Goal: Task Accomplishment & Management: Manage account settings

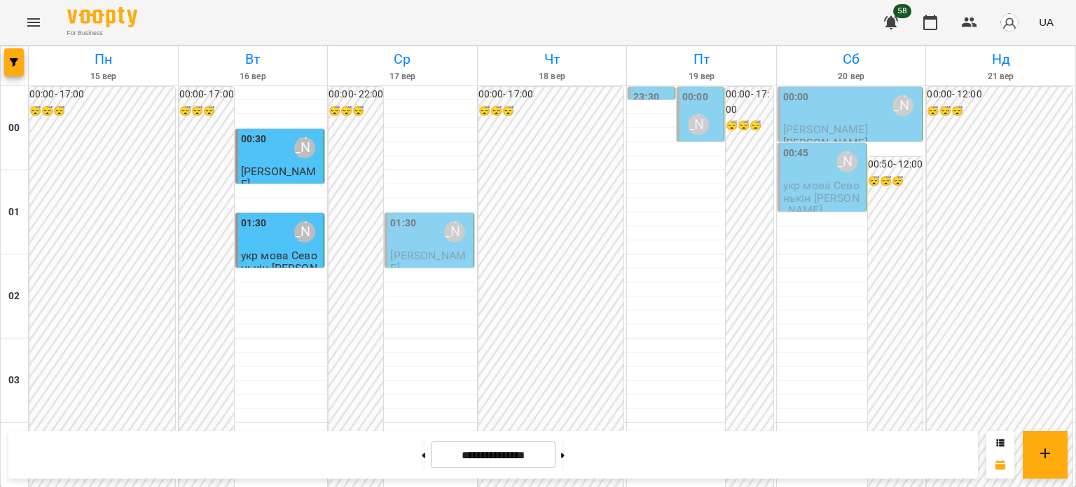
scroll to position [1329, 0]
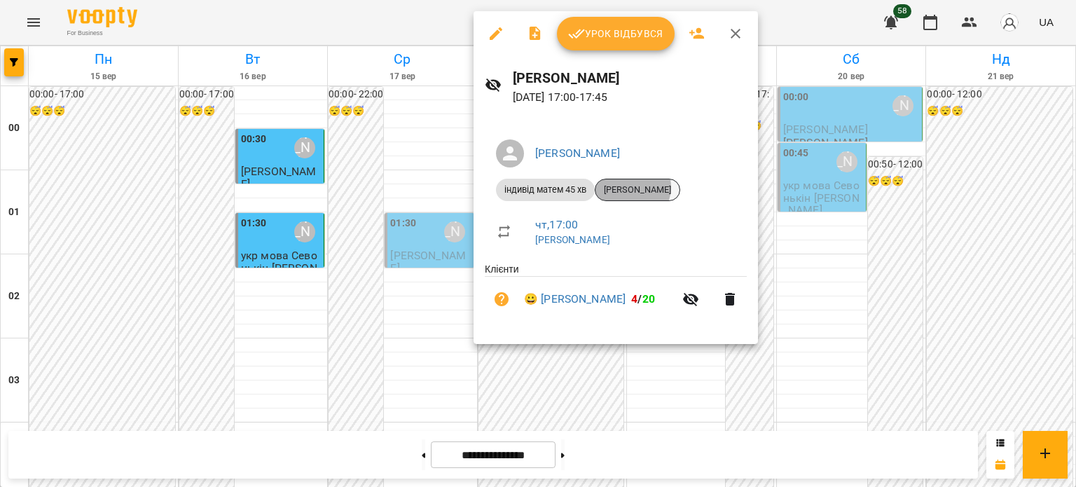
click at [631, 187] on span "[PERSON_NAME]" at bounding box center [638, 190] width 84 height 13
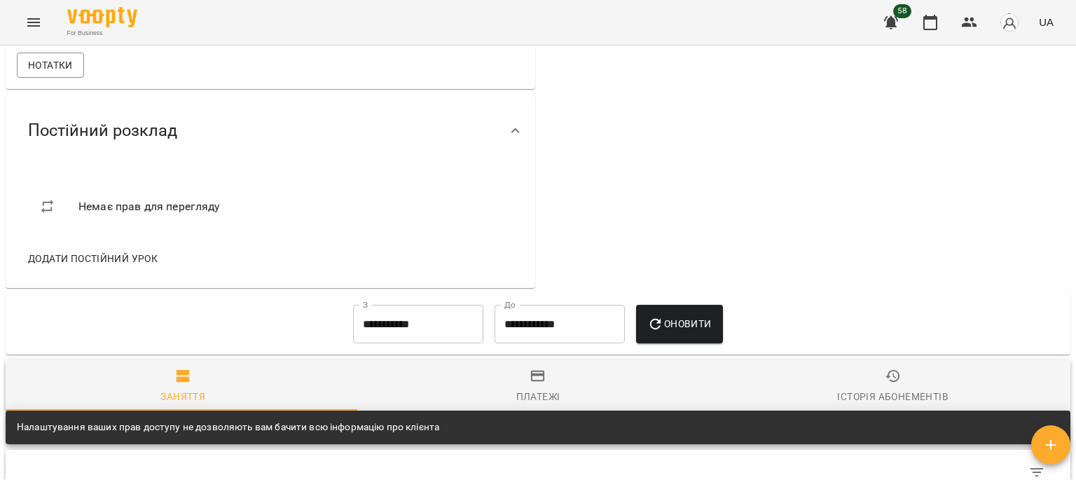
scroll to position [1051, 0]
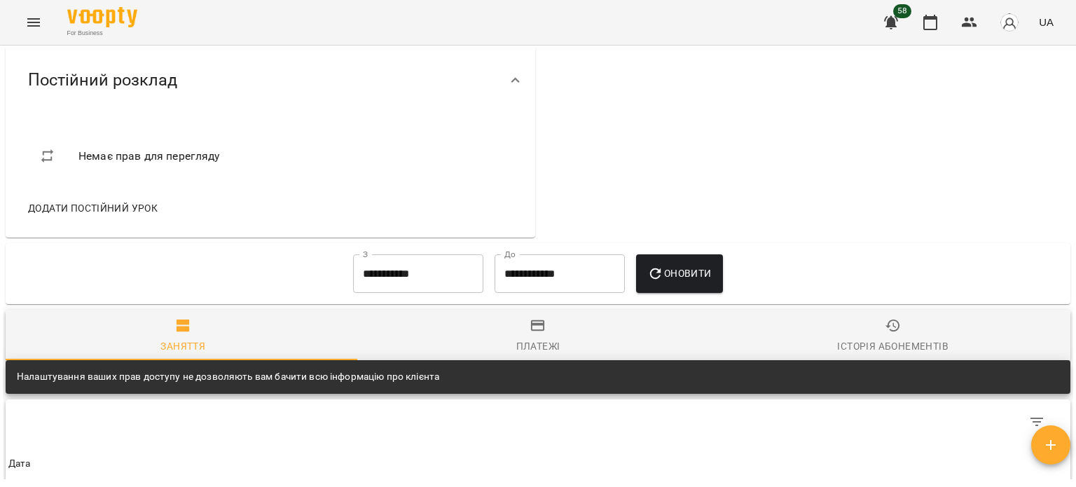
click at [50, 23] on span "Нотатки" at bounding box center [50, 14] width 45 height 17
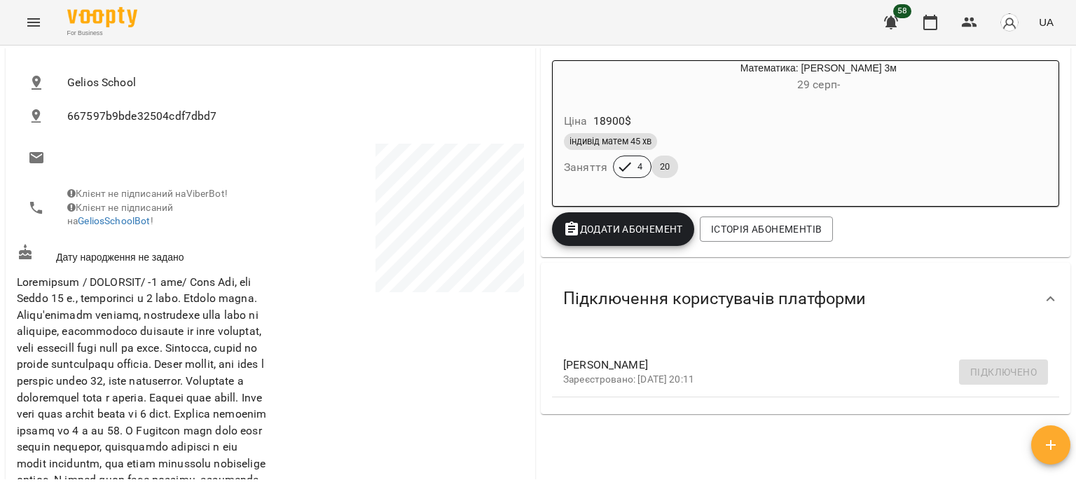
scroll to position [140, 0]
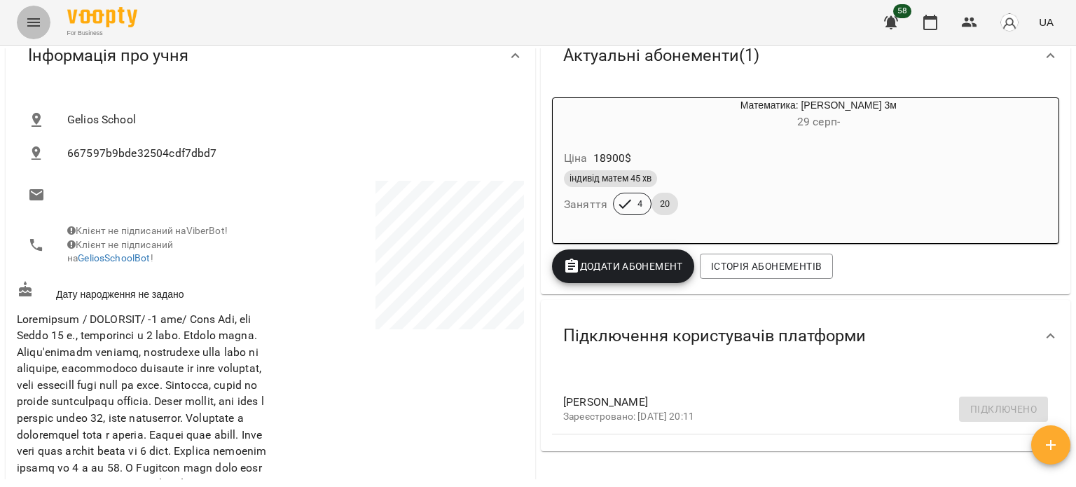
click at [34, 27] on icon "Menu" at bounding box center [33, 22] width 17 height 17
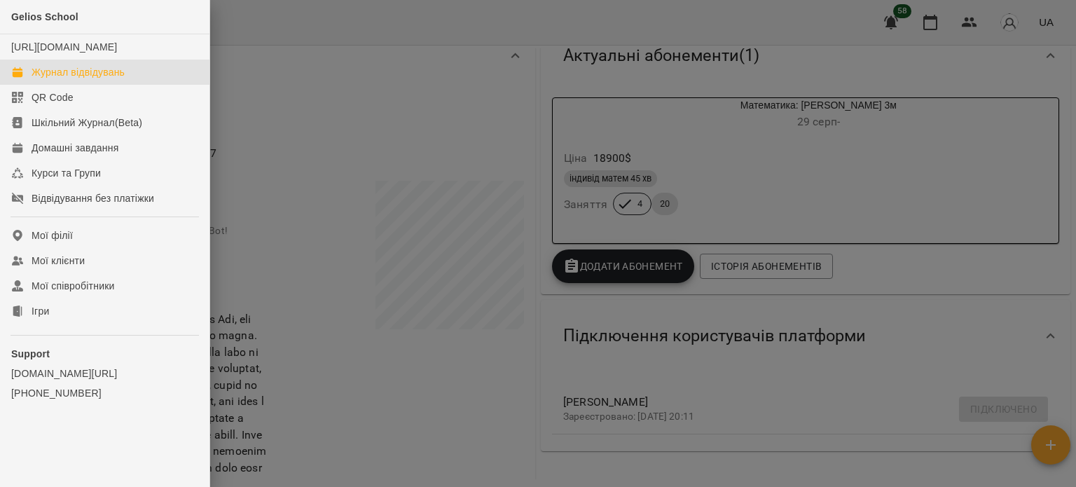
click at [73, 79] on div "Журнал відвідувань" at bounding box center [78, 72] width 93 height 14
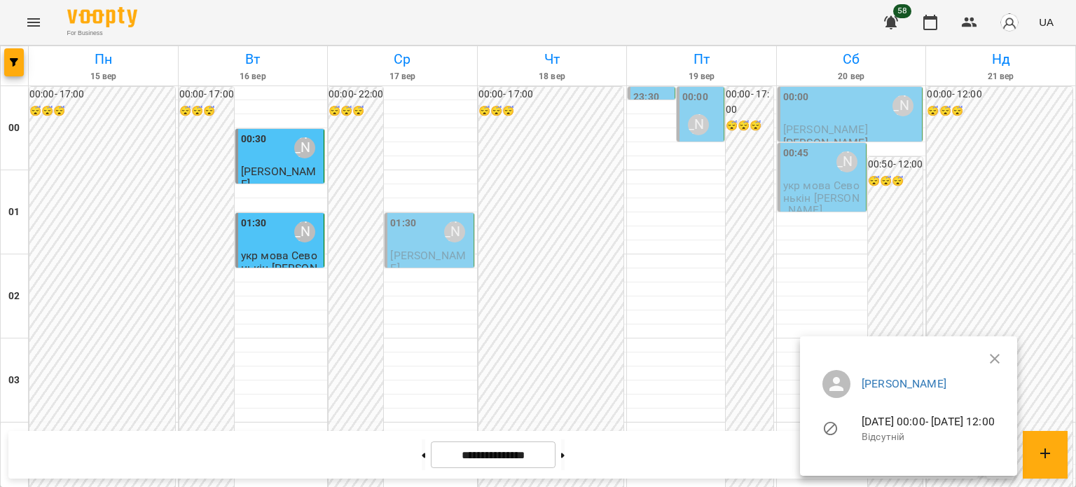
click at [1006, 359] on ul "[PERSON_NAME] [DATE] 00:00 - [DATE] 12:00 Відсутній" at bounding box center [908, 409] width 195 height 100
click at [1003, 357] on icon "button" at bounding box center [995, 358] width 17 height 17
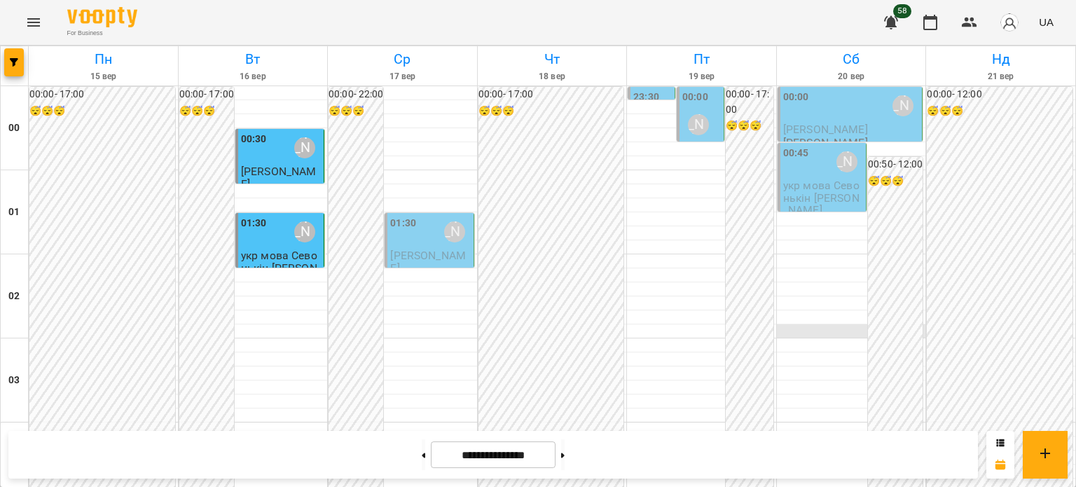
click at [858, 333] on div at bounding box center [851, 331] width 149 height 14
click at [565, 453] on button at bounding box center [563, 454] width 4 height 31
type input "**********"
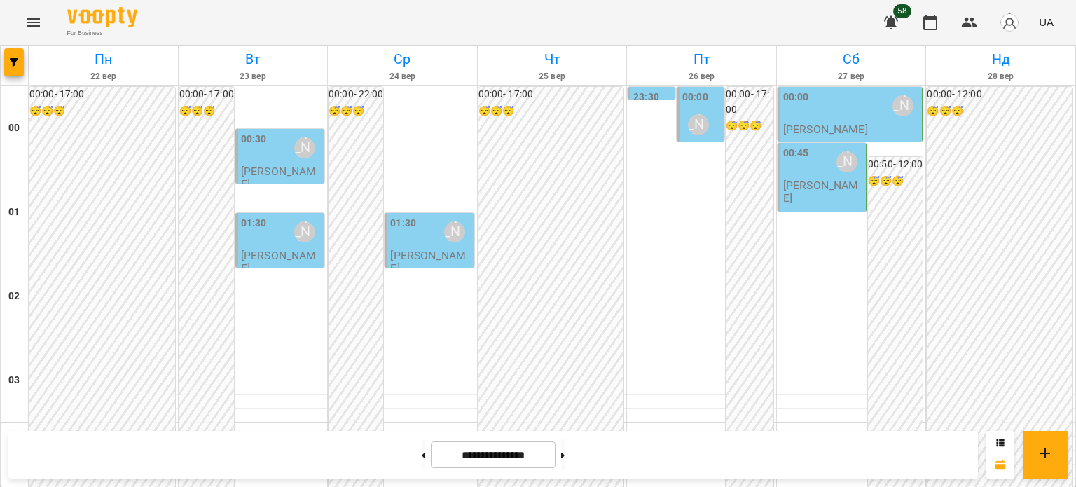
scroll to position [1469, 0]
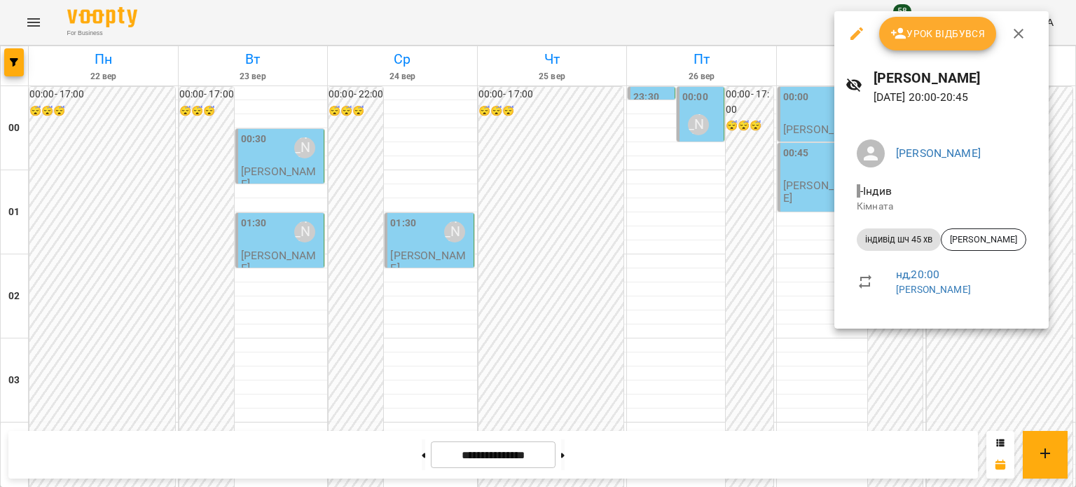
click at [902, 409] on div at bounding box center [538, 243] width 1076 height 487
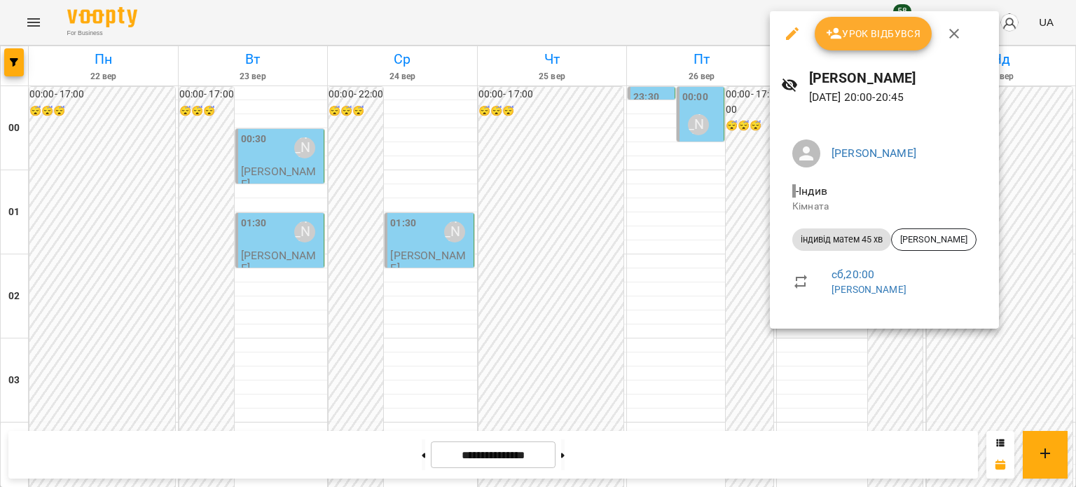
click at [952, 34] on icon "button" at bounding box center [954, 34] width 10 height 10
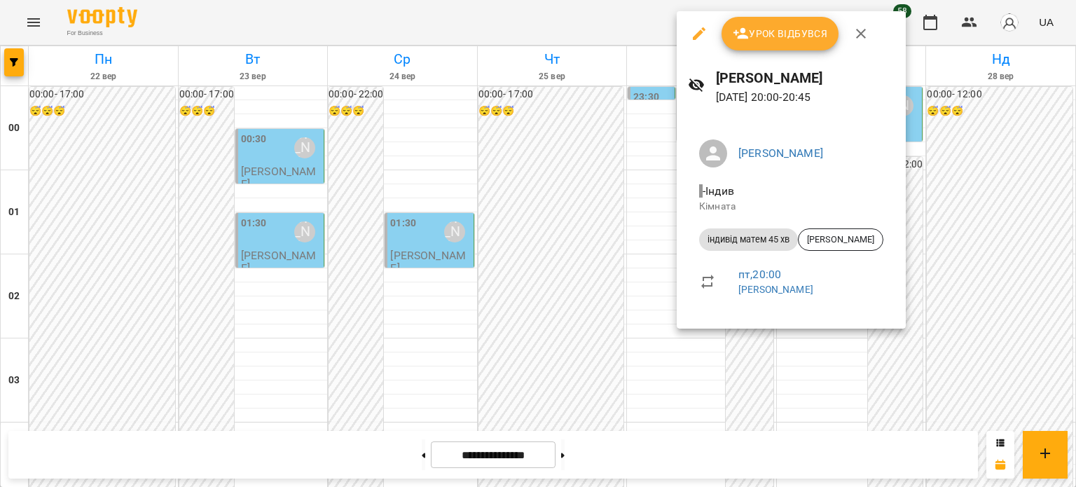
click at [855, 29] on icon "button" at bounding box center [861, 33] width 17 height 17
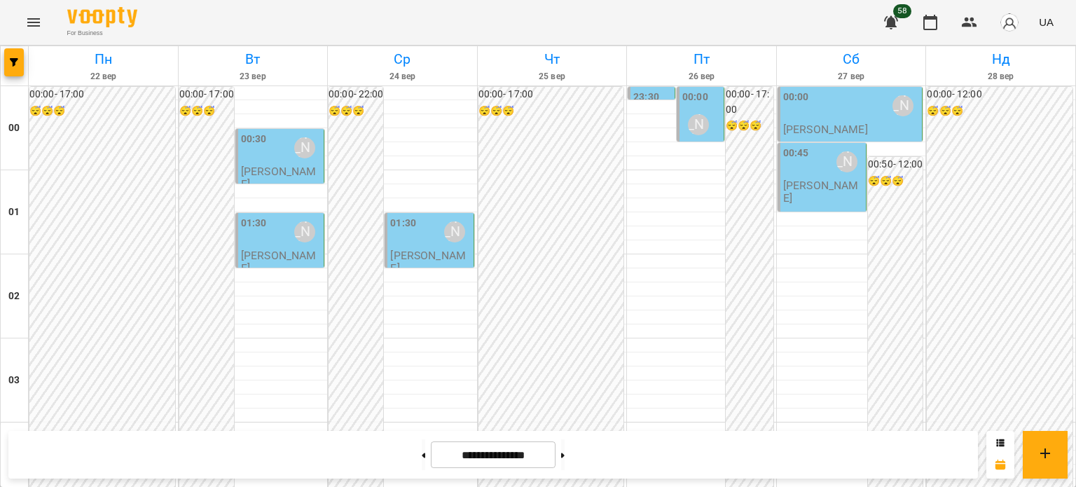
scroll to position [1609, 0]
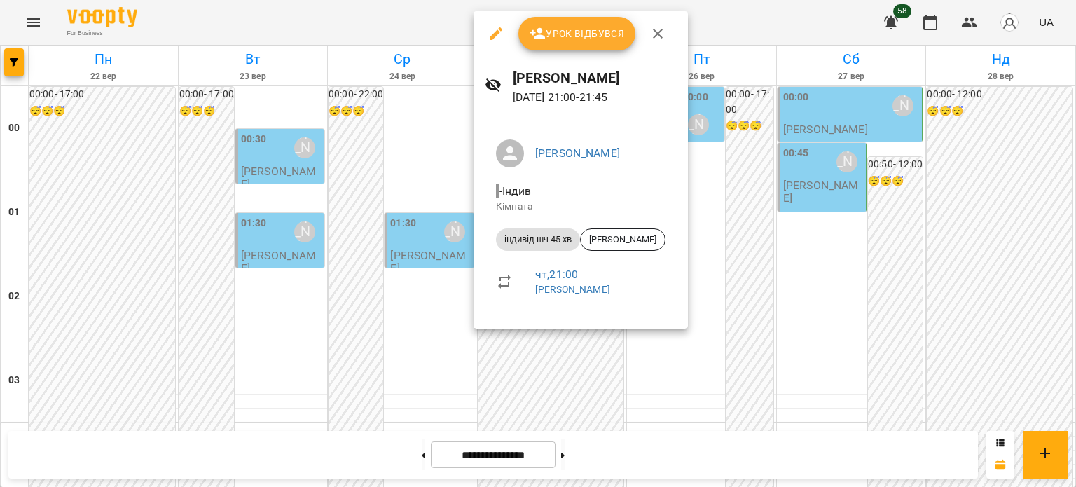
click at [655, 39] on icon "button" at bounding box center [658, 33] width 17 height 17
